Goal: Transaction & Acquisition: Purchase product/service

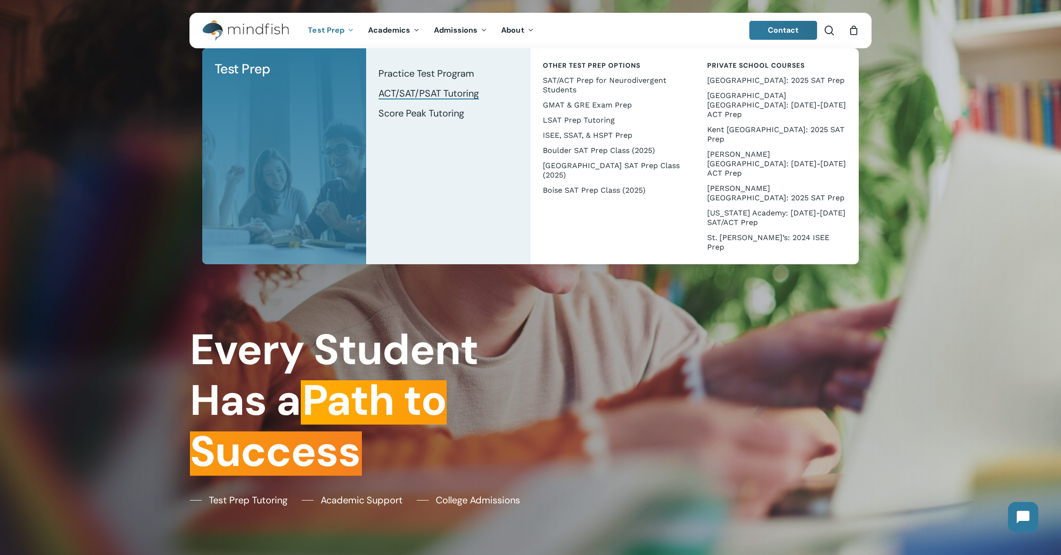
click at [420, 90] on span "ACT/SAT/PSAT Tutoring" at bounding box center [428, 93] width 100 height 12
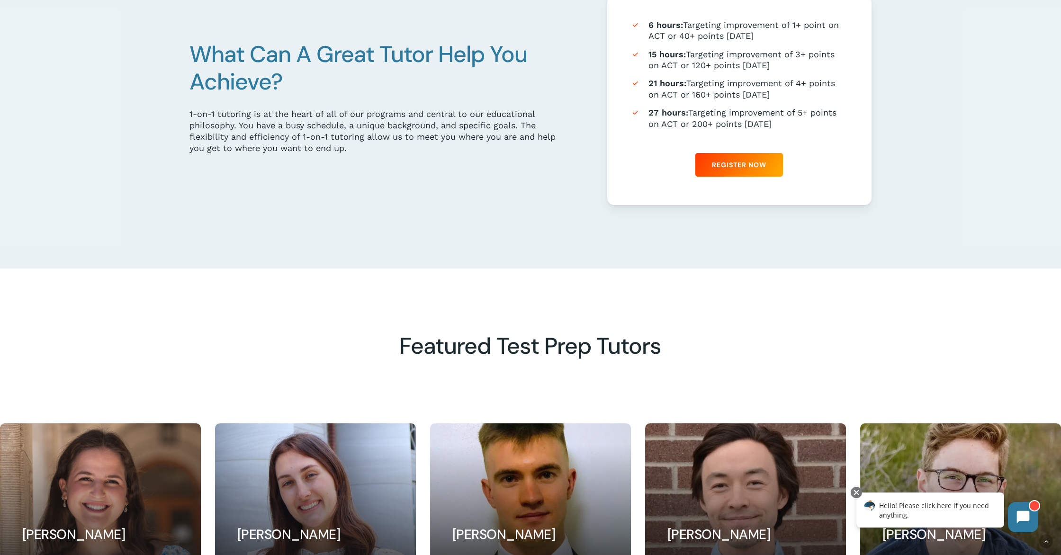
scroll to position [712, 0]
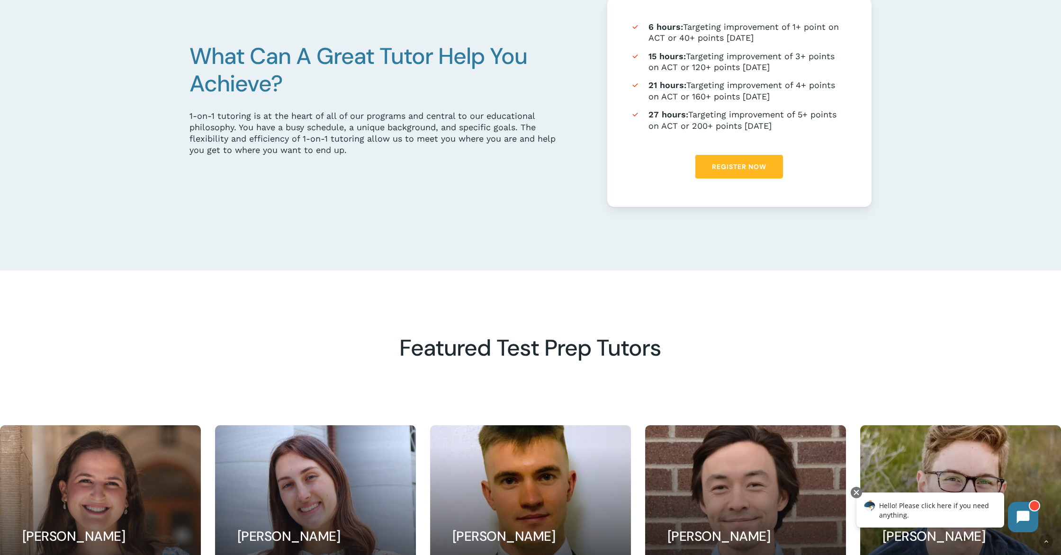
click at [716, 160] on link "Register Now" at bounding box center [739, 167] width 88 height 24
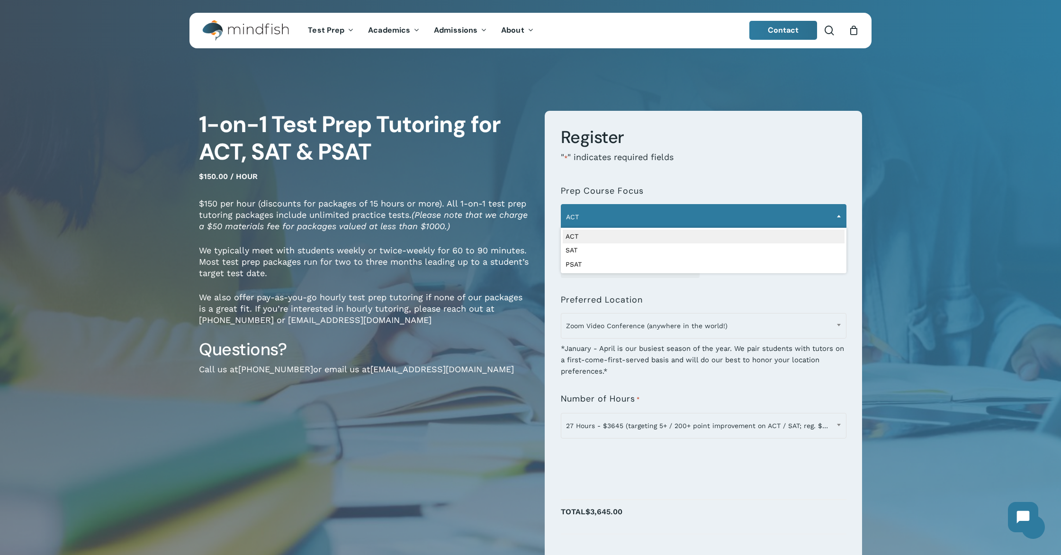
click at [636, 207] on span "ACT" at bounding box center [703, 217] width 285 height 20
select select "***"
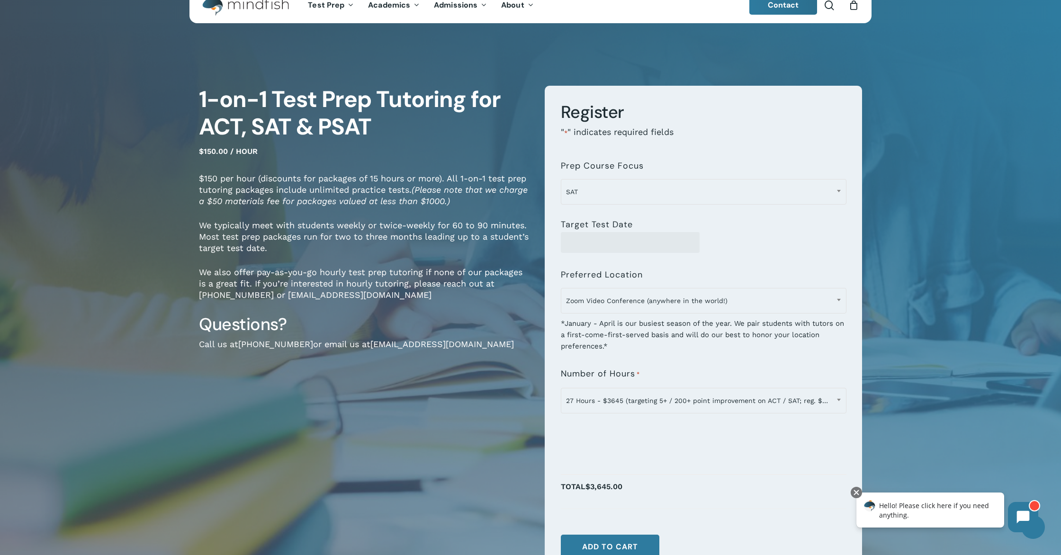
scroll to position [26, 0]
